Goal: Task Accomplishment & Management: Use online tool/utility

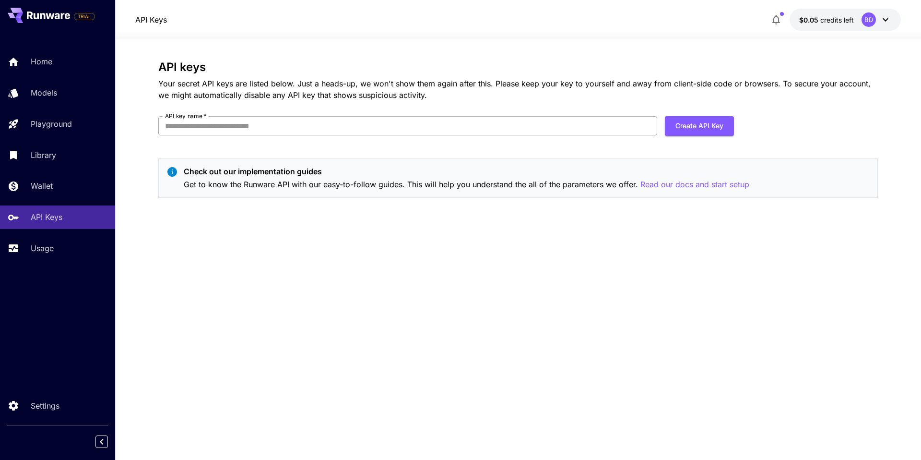
click at [435, 128] on input "API key name   *" at bounding box center [407, 125] width 499 height 19
click at [555, 128] on input "API key name   *" at bounding box center [407, 125] width 499 height 19
type input "*********"
click at [688, 132] on button "Create API Key" at bounding box center [699, 126] width 69 height 20
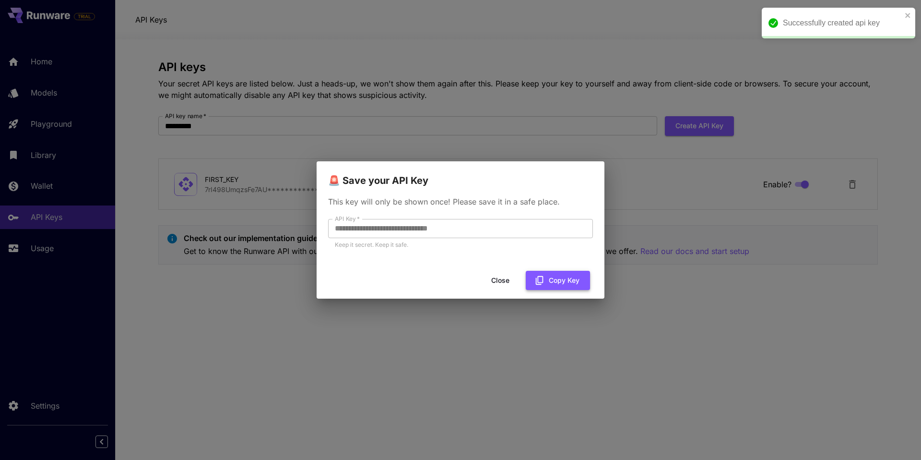
click at [545, 281] on button "Copy Key" at bounding box center [558, 281] width 64 height 20
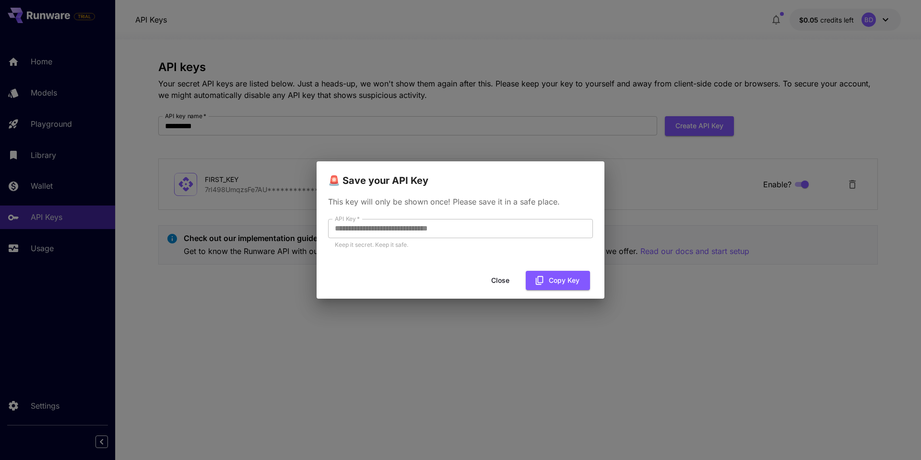
click at [496, 282] on button "Close" at bounding box center [500, 281] width 43 height 20
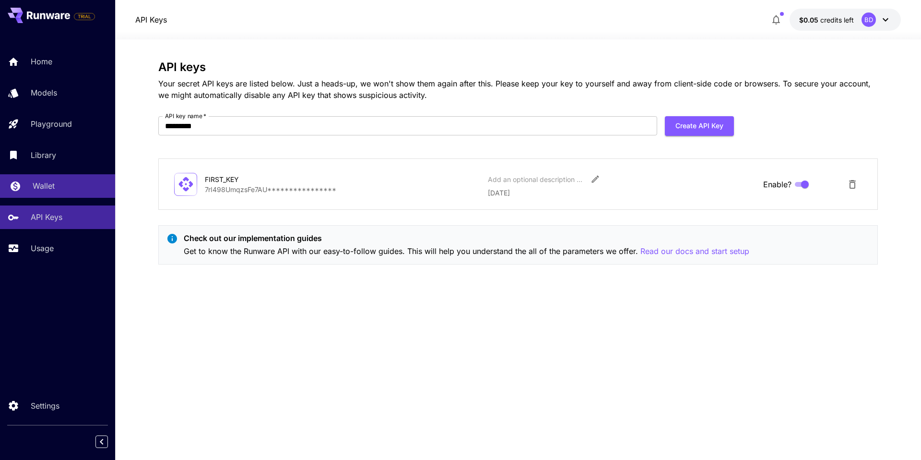
click at [73, 194] on link "Wallet" at bounding box center [57, 186] width 115 height 24
